Goal: Task Accomplishment & Management: Manage account settings

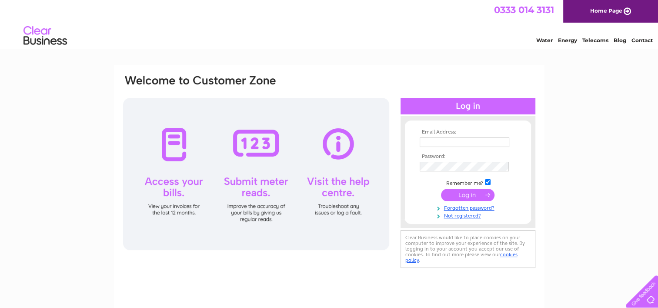
type input "[EMAIL_ADDRESS][DOMAIN_NAME]"
click at [471, 195] on input "submit" at bounding box center [467, 195] width 53 height 12
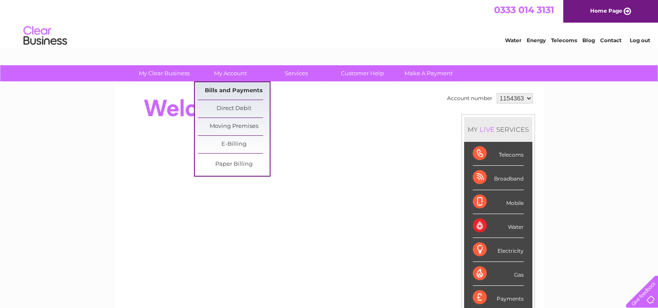
click at [232, 88] on link "Bills and Payments" at bounding box center [234, 90] width 72 height 17
